Goal: Information Seeking & Learning: Check status

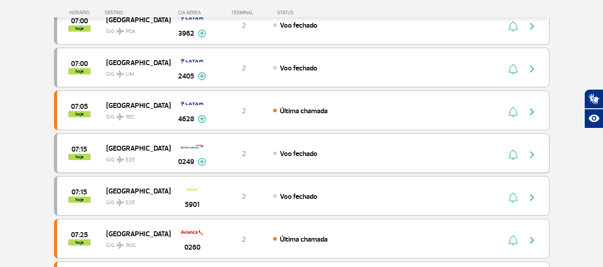
scroll to position [220, 0]
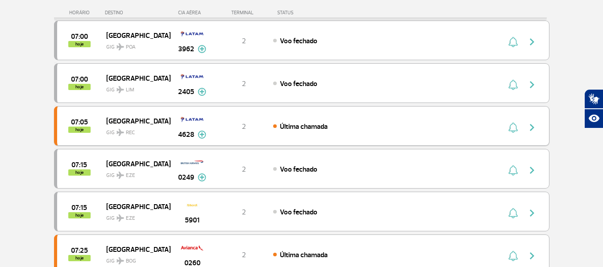
click at [321, 125] on span "Última chamada" at bounding box center [304, 126] width 48 height 9
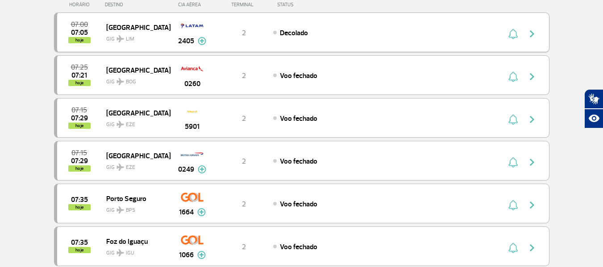
scroll to position [179, 0]
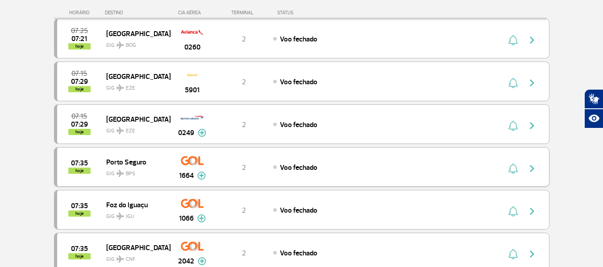
click at [309, 165] on span "Voo fechado" at bounding box center [299, 167] width 38 height 9
click at [329, 163] on div "Voo fechado" at bounding box center [371, 168] width 197 height 10
click at [351, 165] on div "Voo fechado" at bounding box center [371, 168] width 197 height 10
click at [323, 169] on div "Voo fechado" at bounding box center [371, 168] width 197 height 10
click at [337, 171] on div "Voo fechado" at bounding box center [371, 168] width 197 height 10
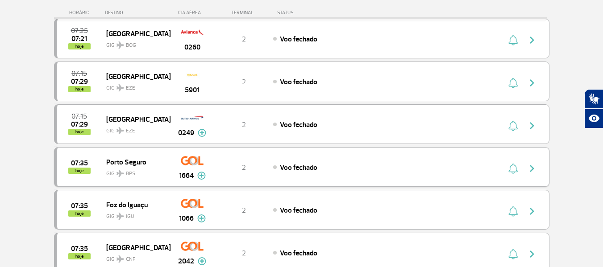
click at [356, 173] on div "07:35 hoje [GEOGRAPHIC_DATA] GIG BPS 1664 2 Voo fechado Parcerias: Avianca 2623…" at bounding box center [302, 167] width 496 height 40
click at [389, 165] on div "Voo fechado" at bounding box center [371, 168] width 197 height 10
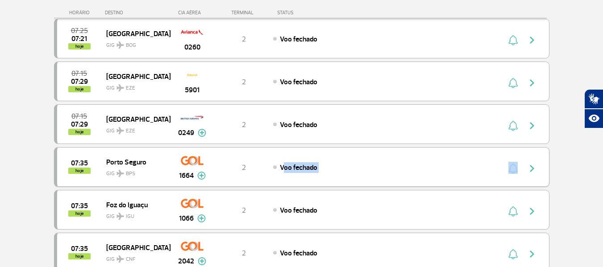
click at [389, 165] on div "Voo fechado" at bounding box center [371, 168] width 197 height 10
click at [441, 162] on div "07:35 hoje [GEOGRAPHIC_DATA] GIG BPS 1664 2 Voo fechado Parcerias: Avianca 2623…" at bounding box center [302, 167] width 496 height 40
click at [533, 163] on img "button" at bounding box center [532, 168] width 11 height 11
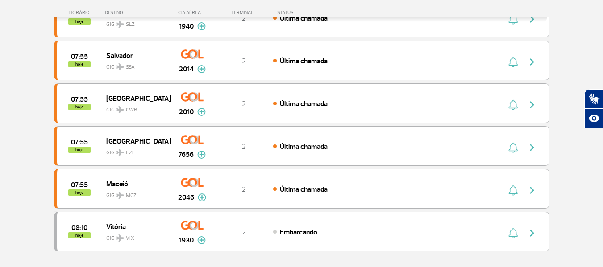
scroll to position [759, 0]
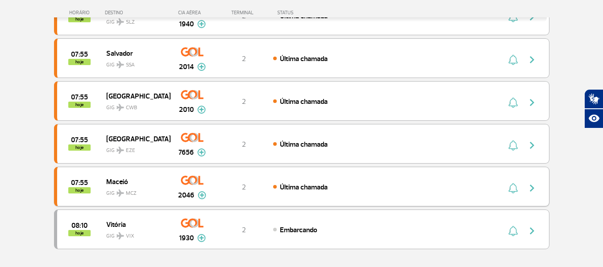
click at [337, 183] on div "Última chamada" at bounding box center [371, 187] width 197 height 10
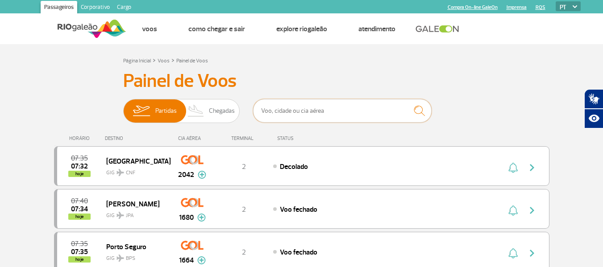
click at [349, 111] on input "text" at bounding box center [342, 111] width 179 height 24
type input "4028"
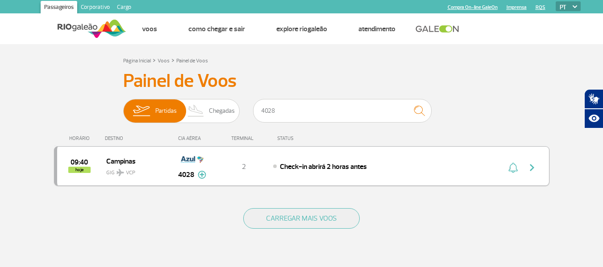
click at [532, 169] on img "button" at bounding box center [532, 168] width 11 height 11
